Goal: Find specific page/section: Find specific page/section

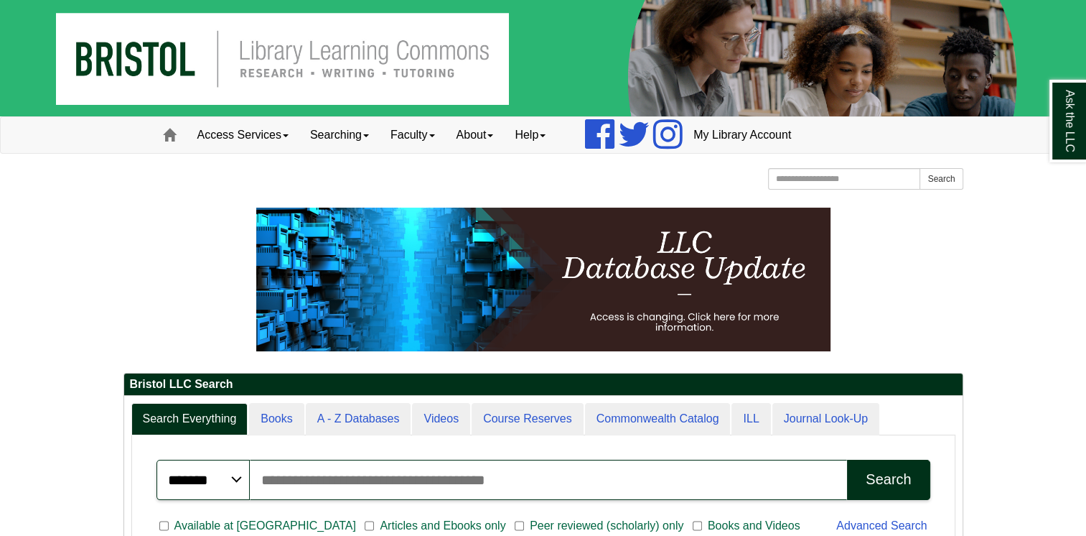
click at [335, 482] on input "Search articles, books, journals & more" at bounding box center [549, 479] width 598 height 40
type input "*******"
click at [847, 459] on button "Search" at bounding box center [888, 479] width 83 height 40
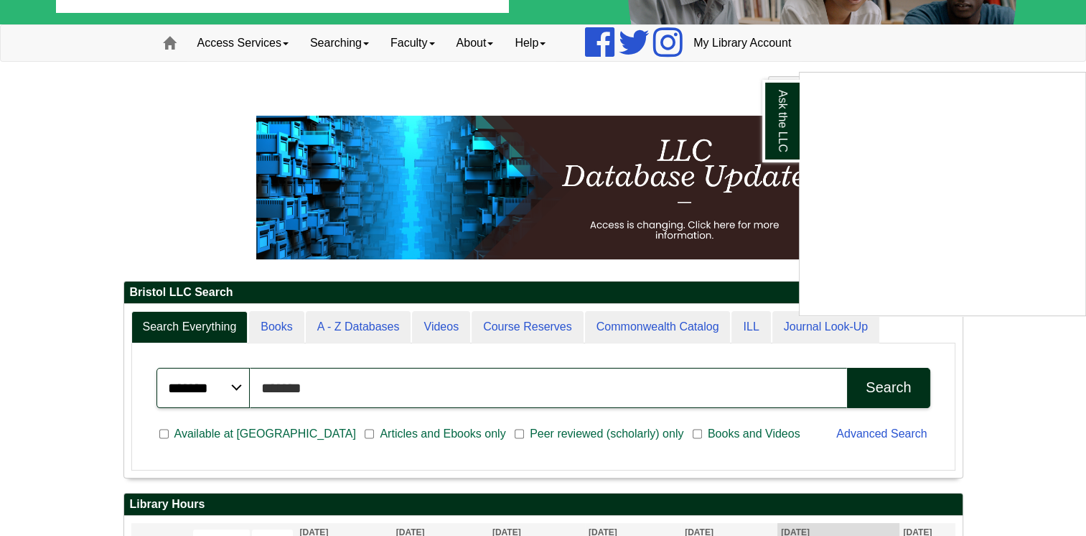
scroll to position [91, 0]
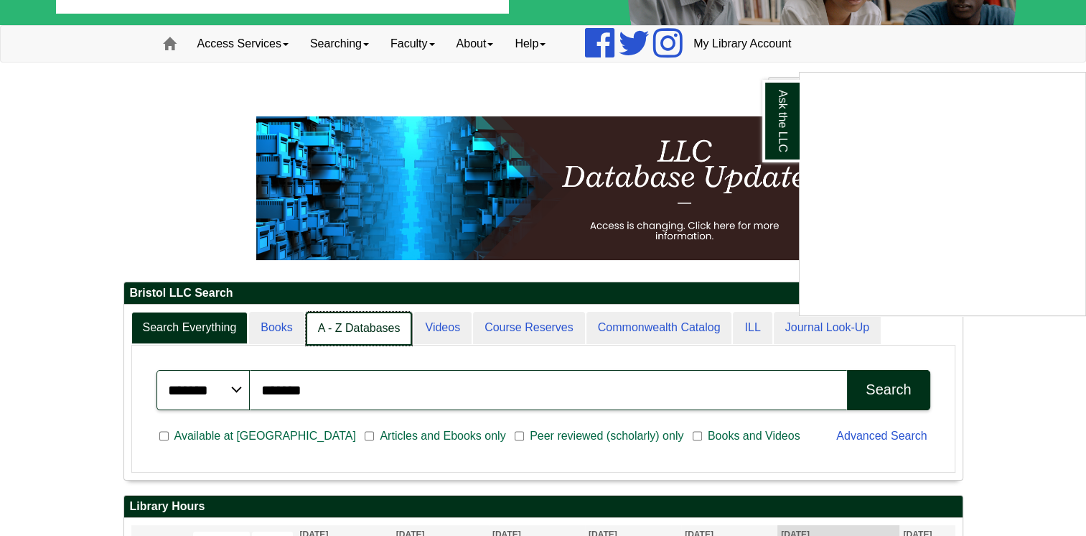
drag, startPoint x: 378, startPoint y: 322, endPoint x: 398, endPoint y: 324, distance: 19.4
click at [398, 324] on div "Ask the LLC" at bounding box center [543, 268] width 1086 height 536
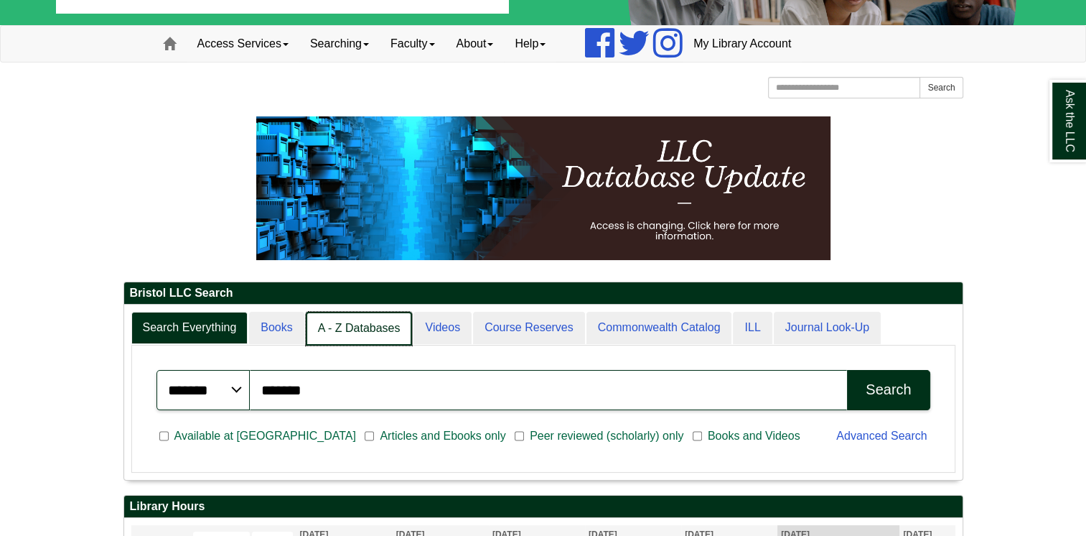
click at [378, 326] on link "A - Z Databases" at bounding box center [359, 329] width 107 height 34
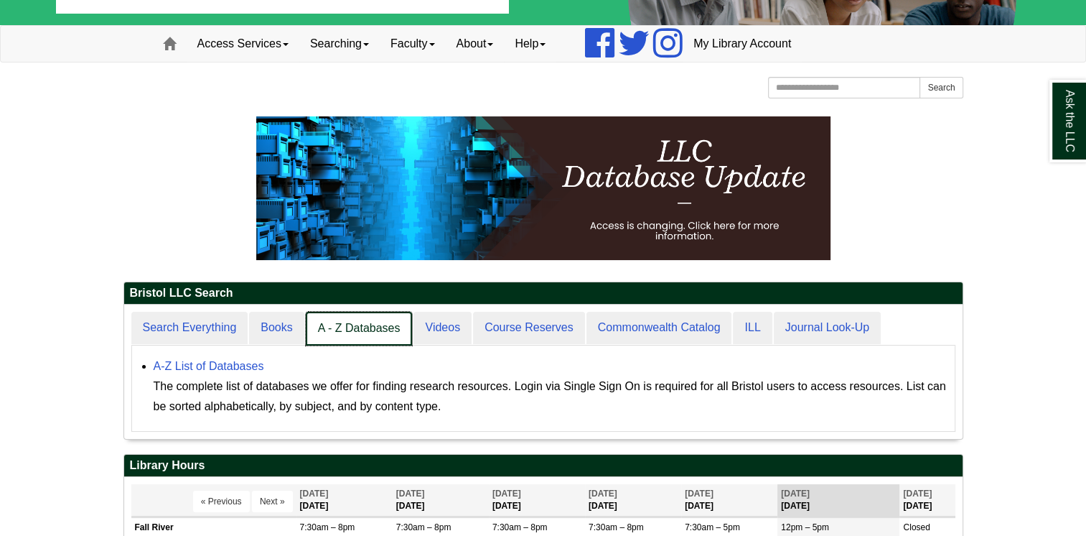
click at [378, 326] on link "A - Z Databases" at bounding box center [359, 329] width 107 height 34
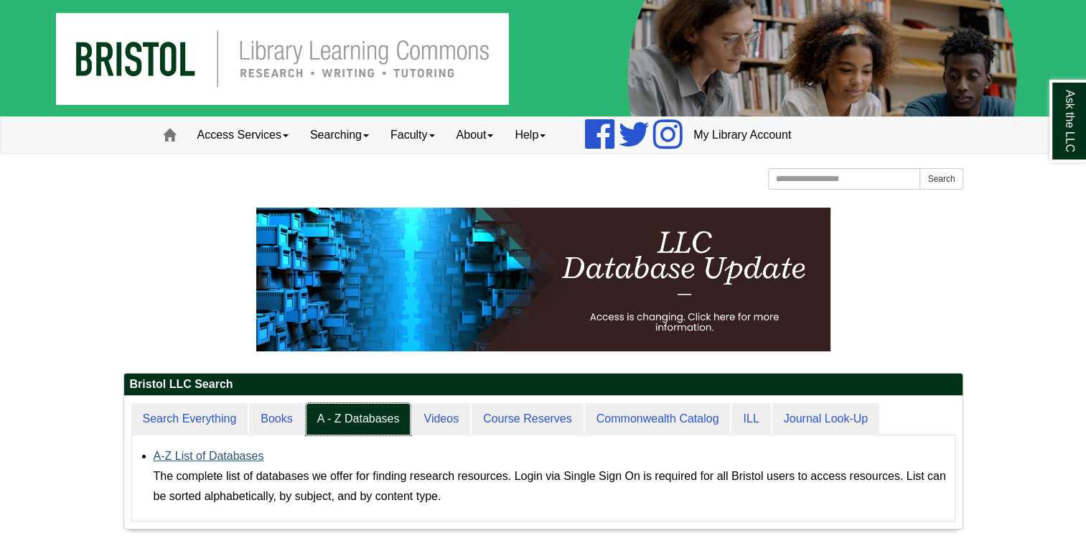
scroll to position [132, 838]
click at [218, 451] on link "A-Z List of Databases" at bounding box center [209, 455] width 111 height 12
